Goal: Find specific page/section: Find specific page/section

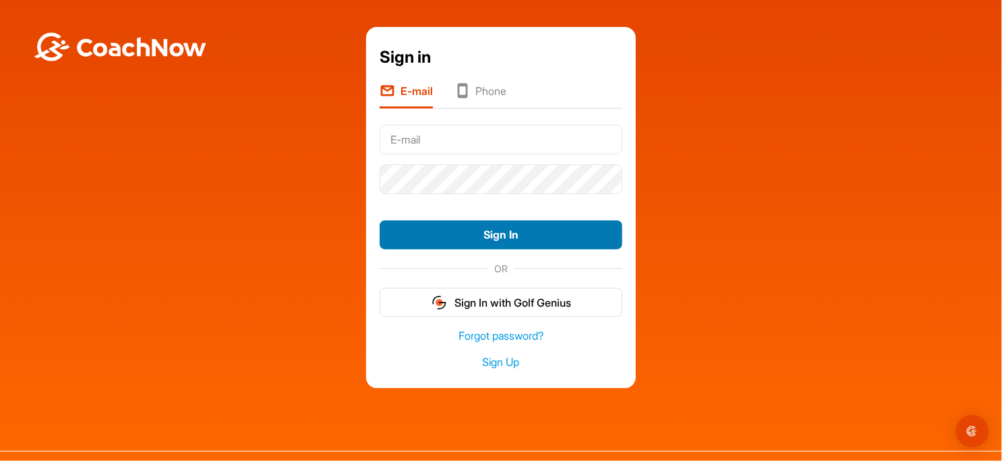
type input "[EMAIL_ADDRESS][DOMAIN_NAME]"
click at [496, 235] on button "Sign In" at bounding box center [500, 234] width 243 height 29
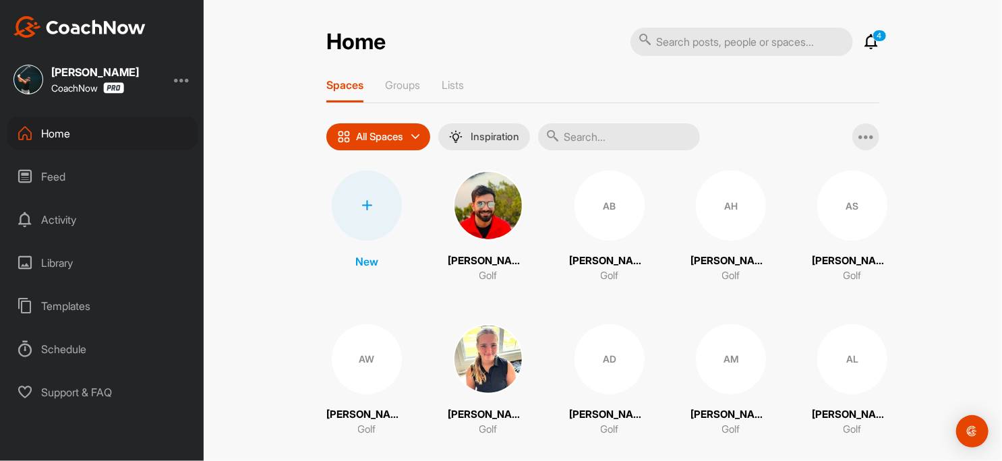
click at [583, 137] on input "text" at bounding box center [619, 136] width 162 height 27
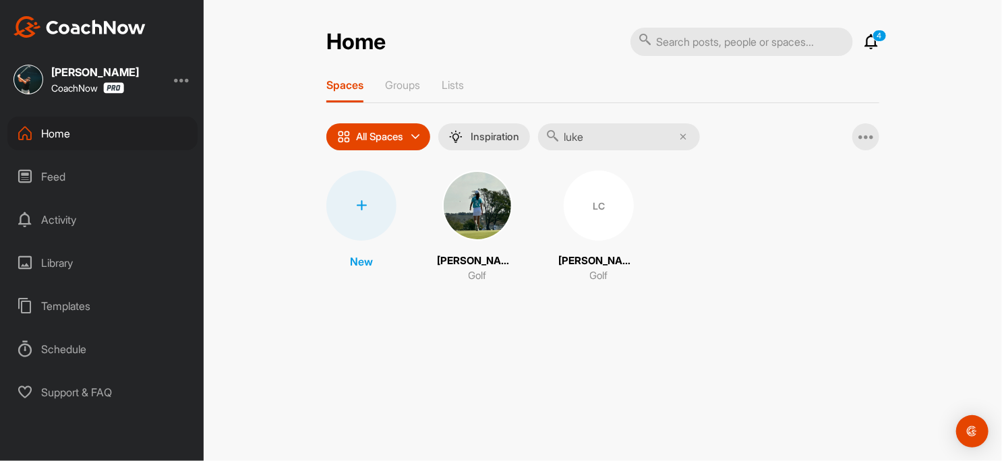
type input "luke"
click at [473, 206] on img at bounding box center [477, 206] width 70 height 70
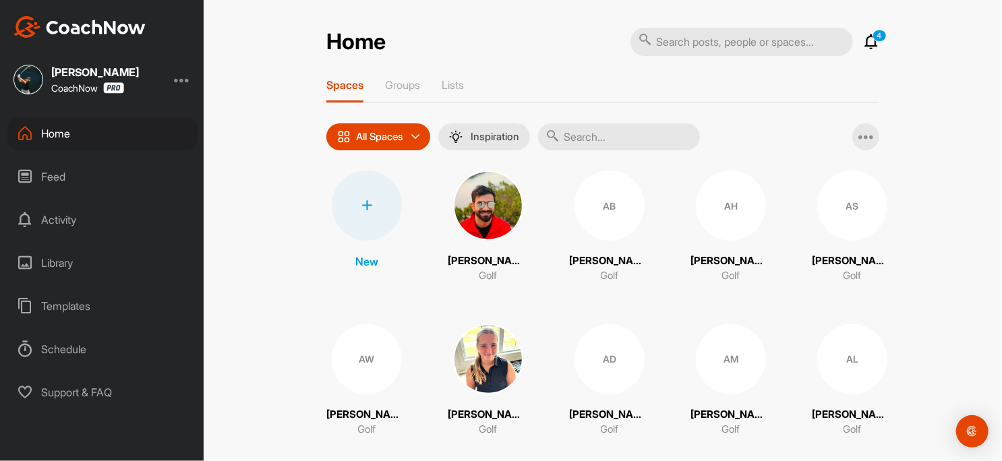
click at [592, 145] on input "text" at bounding box center [619, 136] width 162 height 27
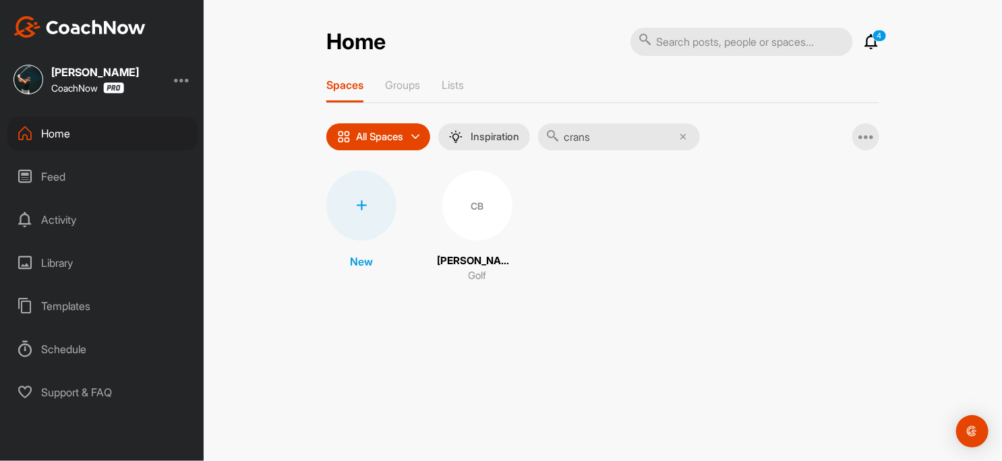
type input "crans"
click at [485, 206] on div "CB" at bounding box center [477, 206] width 70 height 70
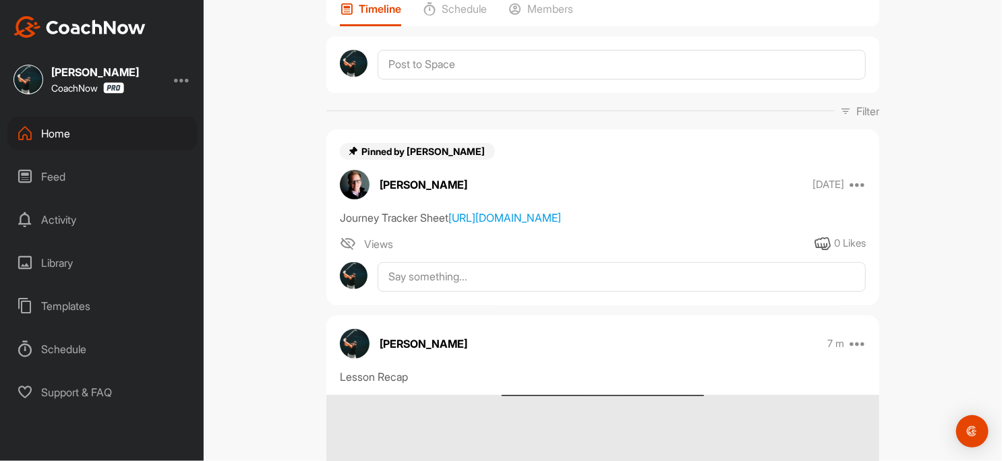
scroll to position [90, 0]
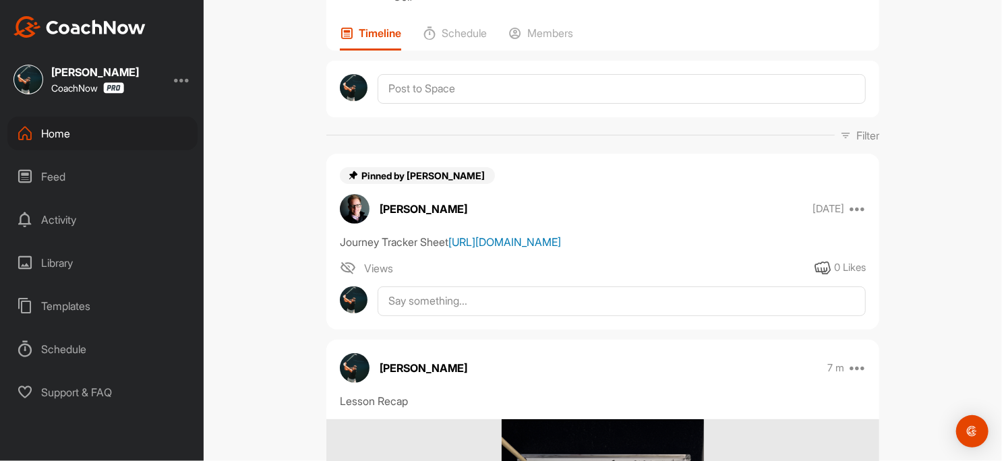
click at [448, 249] on link "https://docs.google.com/spreadsheets/d/1INNPpdWSiVClsAXSE-H8Yn3ZozwdEhxYpxxgfPx…" at bounding box center [504, 241] width 113 height 13
